Goal: Download file/media

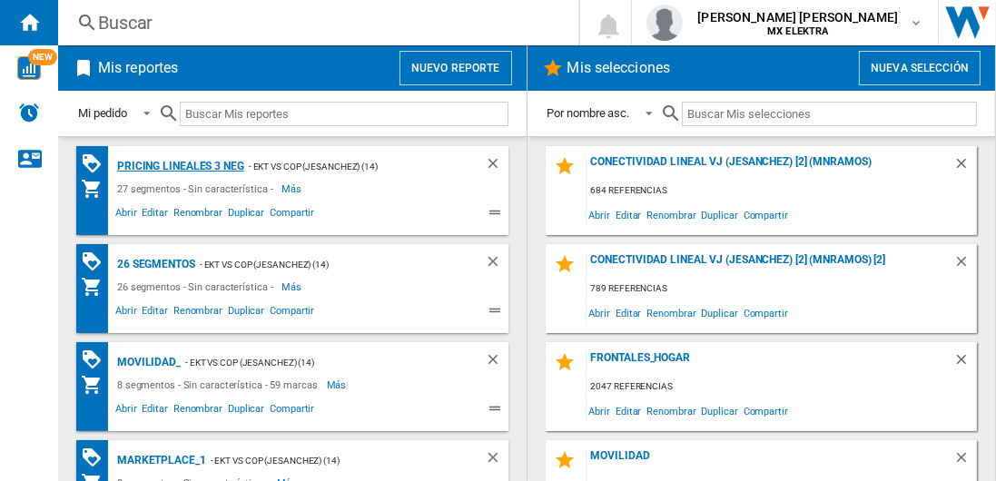
click at [179, 165] on div "Pricing lineales 3 neg" at bounding box center [179, 166] width 132 height 23
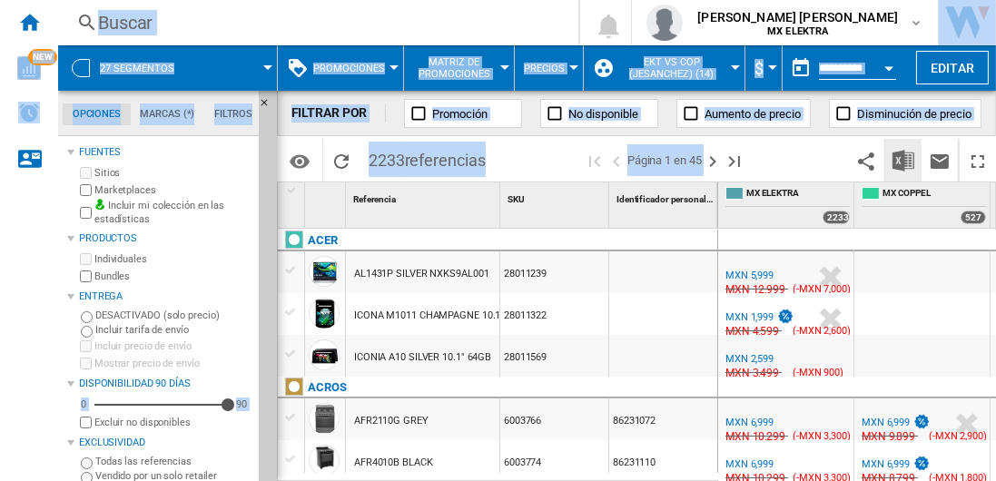
click at [904, 160] on img "Descargar en Excel" at bounding box center [903, 161] width 22 height 22
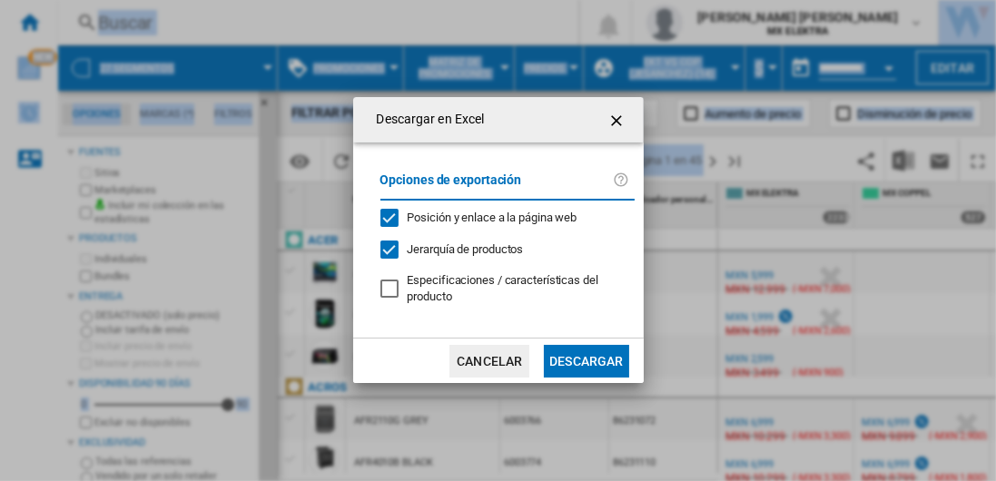
click at [585, 359] on button "Descargar" at bounding box center [586, 361] width 84 height 33
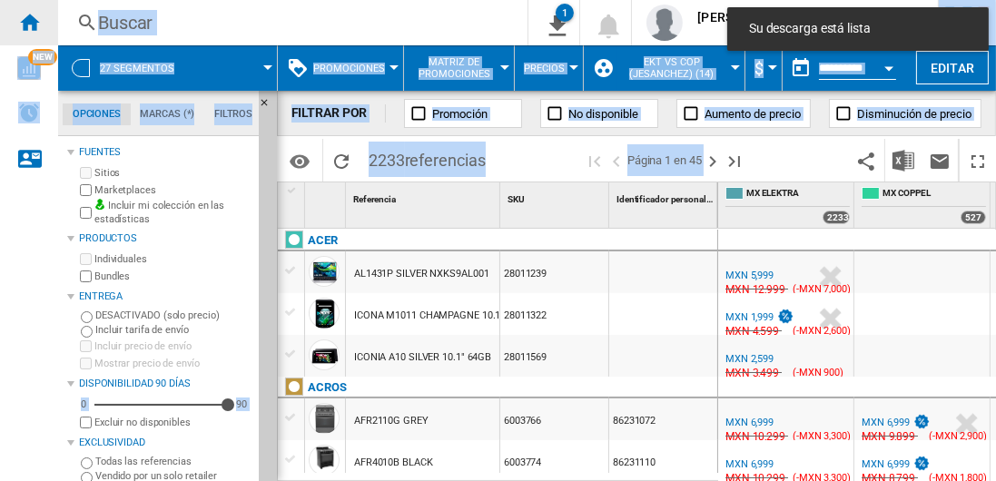
click at [29, 22] on ng-md-icon "Inicio" at bounding box center [29, 22] width 22 height 22
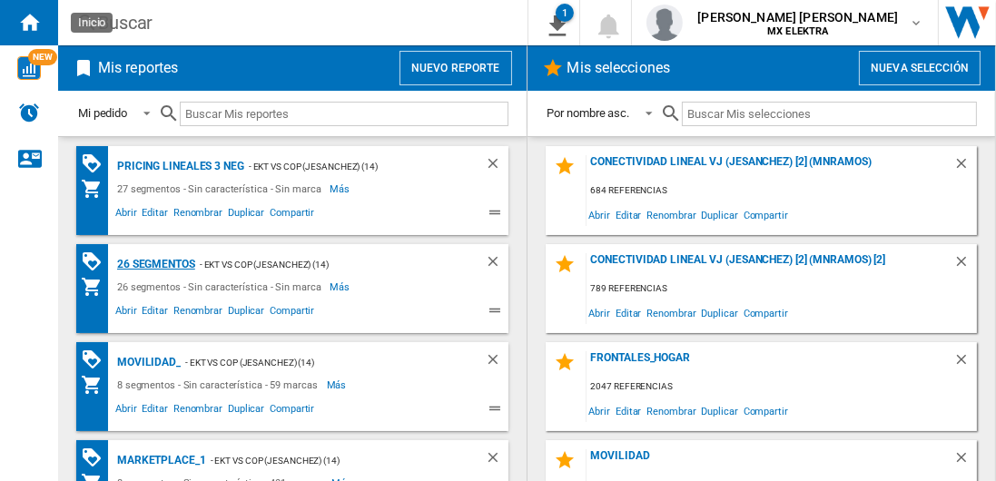
click at [156, 262] on div "26 segmentos" at bounding box center [154, 264] width 83 height 23
